Goal: Information Seeking & Learning: Learn about a topic

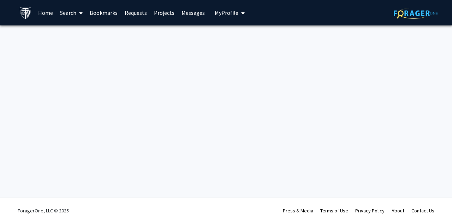
click at [69, 14] on link "Search" at bounding box center [71, 12] width 30 height 25
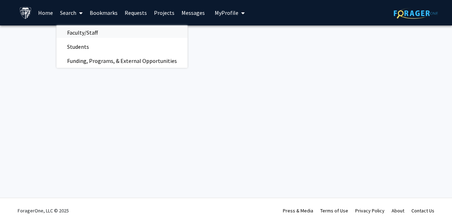
click at [71, 33] on span "Faculty/Staff" at bounding box center [82, 32] width 52 height 14
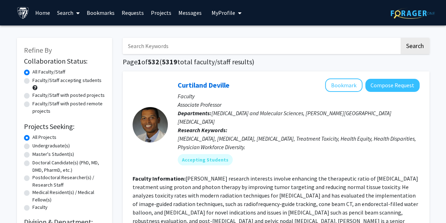
click at [32, 95] on label "Faculty/Staff with posted projects" at bounding box center [68, 94] width 72 height 7
click at [32, 95] on input "Faculty/Staff with posted projects" at bounding box center [34, 93] width 5 height 5
radio input "true"
click at [32, 152] on label "Master's Student(s)" at bounding box center [53, 153] width 42 height 7
click at [32, 152] on input "Master's Student(s)" at bounding box center [34, 152] width 5 height 5
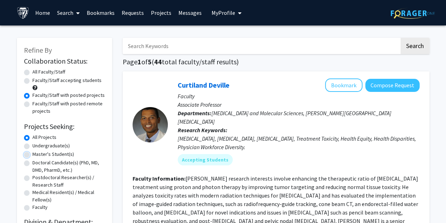
radio input "true"
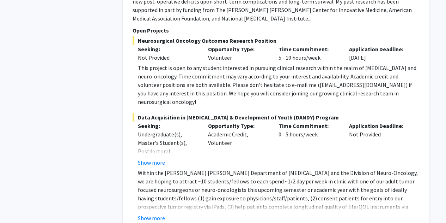
scroll to position [907, 0]
click at [147, 213] on button "Show more" at bounding box center [151, 217] width 27 height 8
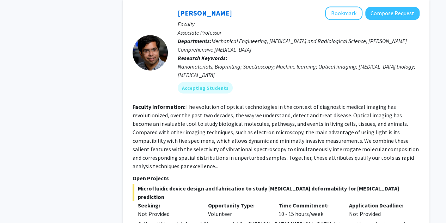
scroll to position [3404, 0]
